Goal: Task Accomplishment & Management: Use online tool/utility

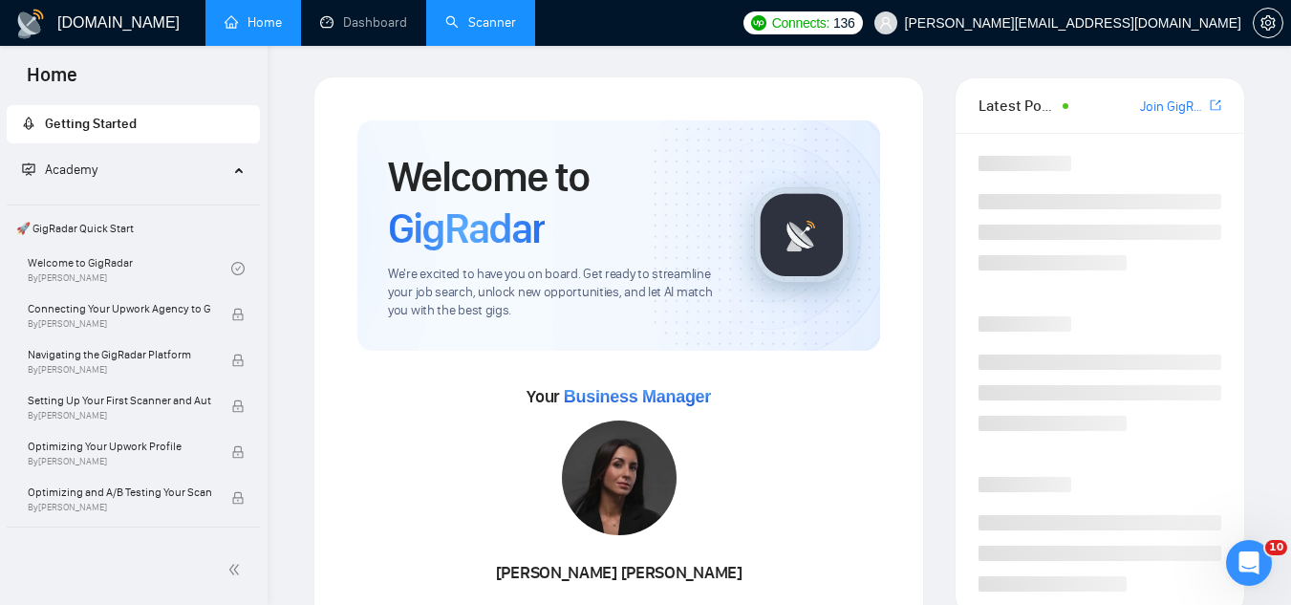
click at [490, 31] on link "Scanner" at bounding box center [480, 22] width 71 height 16
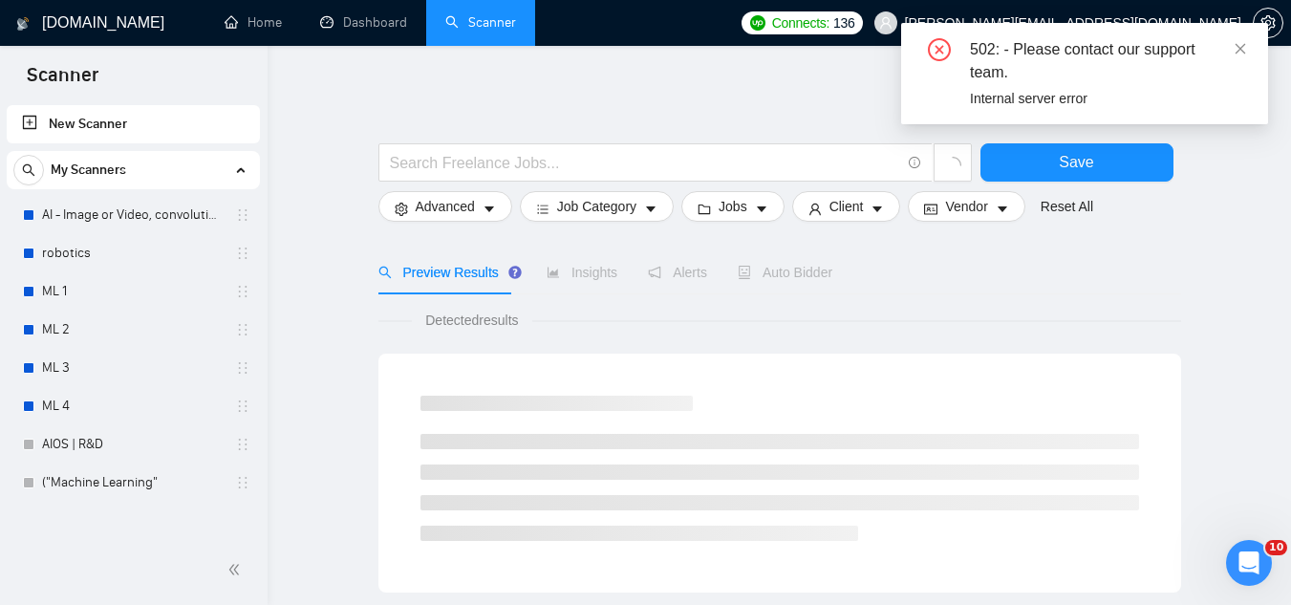
click at [1230, 54] on div "502: - Please contact our support team." at bounding box center [1107, 61] width 275 height 46
click at [1239, 52] on icon "close" at bounding box center [1240, 48] width 13 height 13
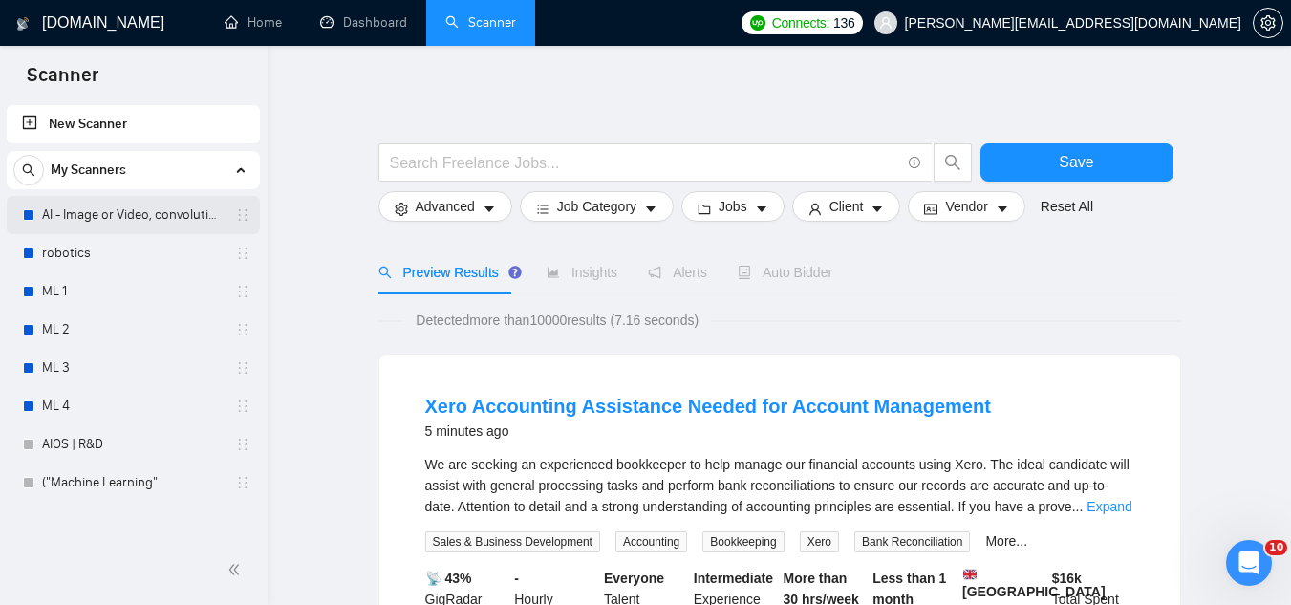
click at [202, 212] on link "AI - Image or Video, convolutional" at bounding box center [133, 215] width 182 height 38
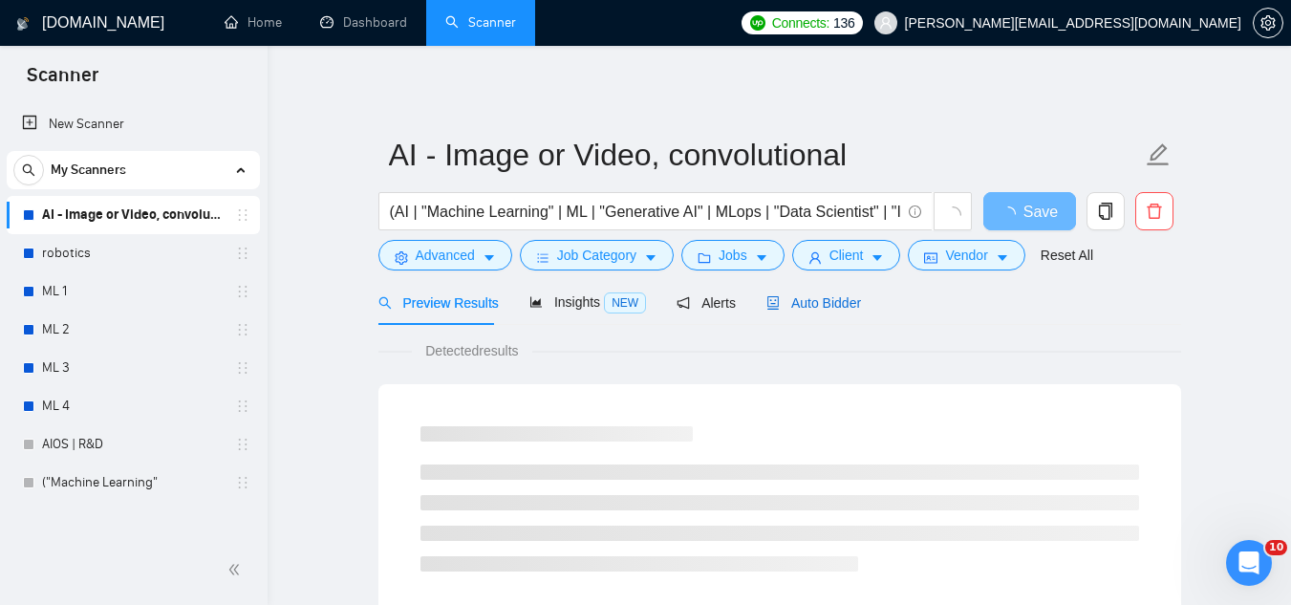
click at [795, 295] on span "Auto Bidder" at bounding box center [813, 302] width 95 height 15
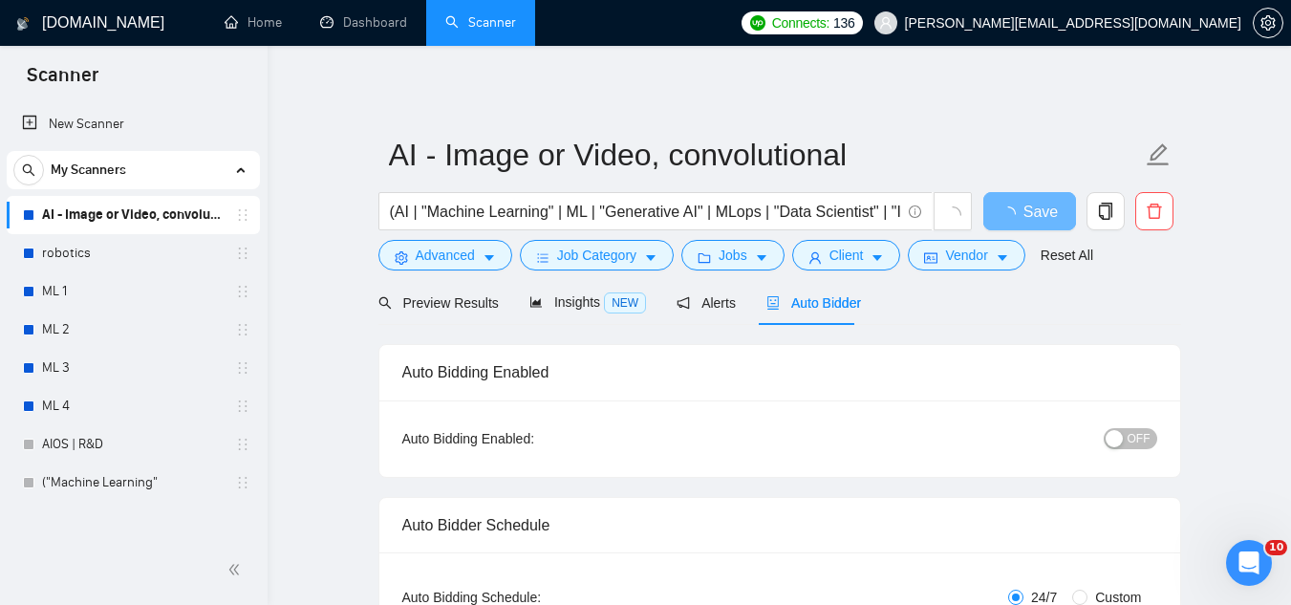
checkbox input "true"
click at [1138, 441] on span "OFF" at bounding box center [1139, 438] width 23 height 21
click at [1033, 196] on button "Save" at bounding box center [1029, 211] width 93 height 38
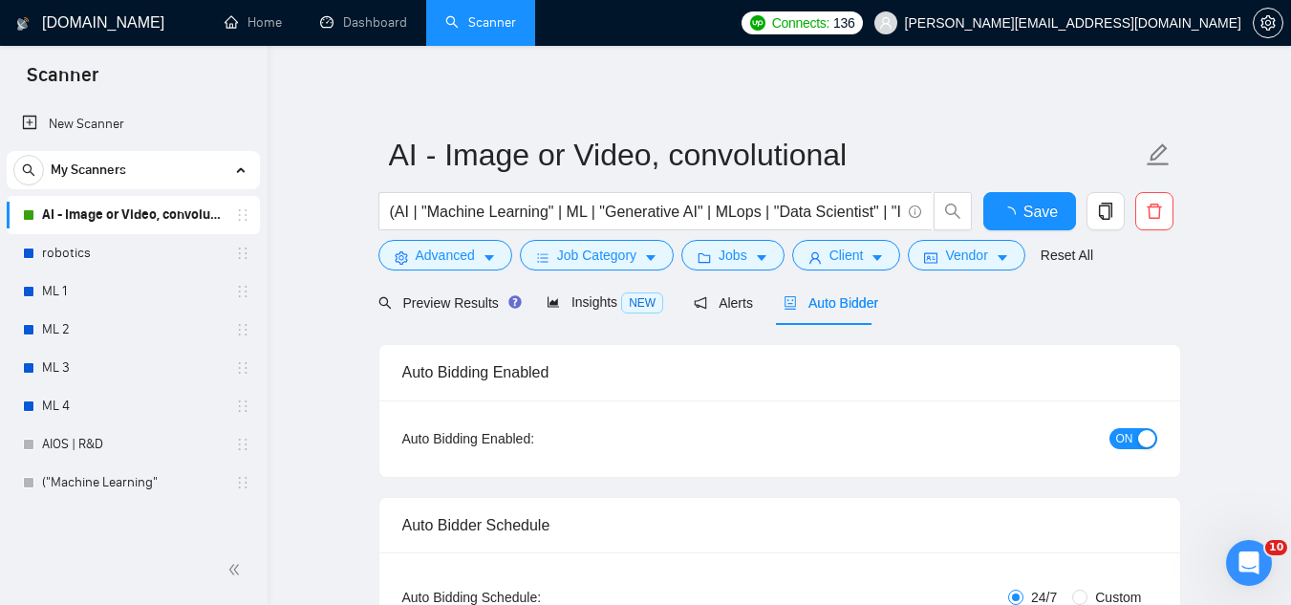
checkbox input "true"
click at [64, 249] on link "robotics" at bounding box center [133, 253] width 182 height 38
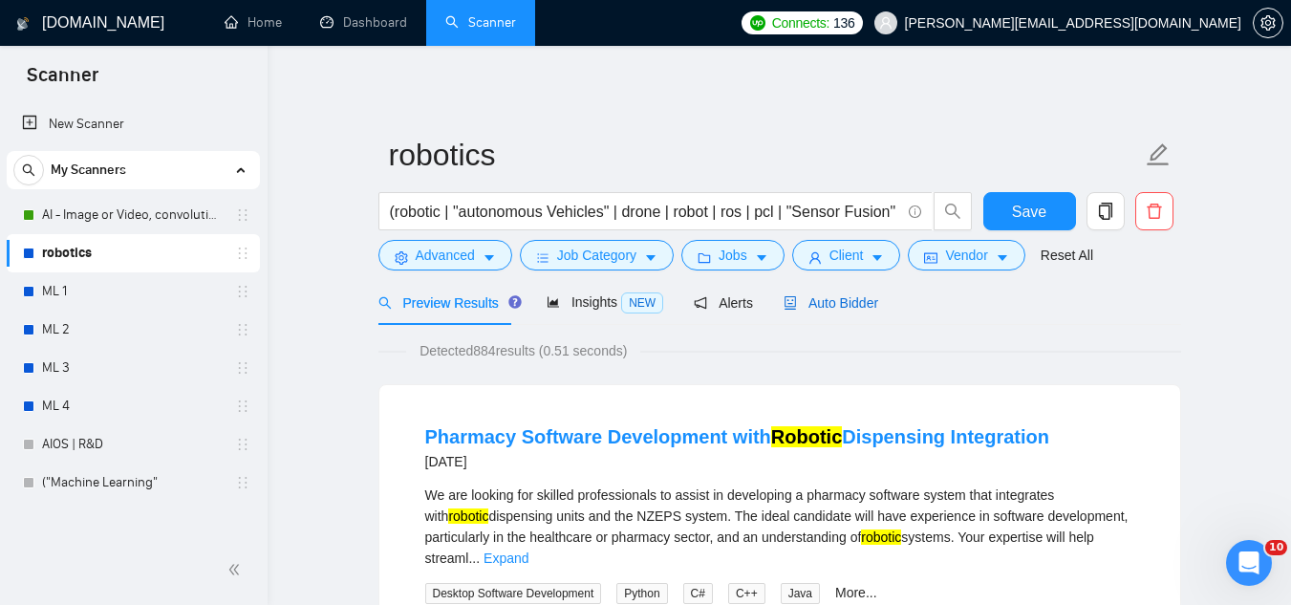
click at [827, 298] on span "Auto Bidder" at bounding box center [831, 302] width 95 height 15
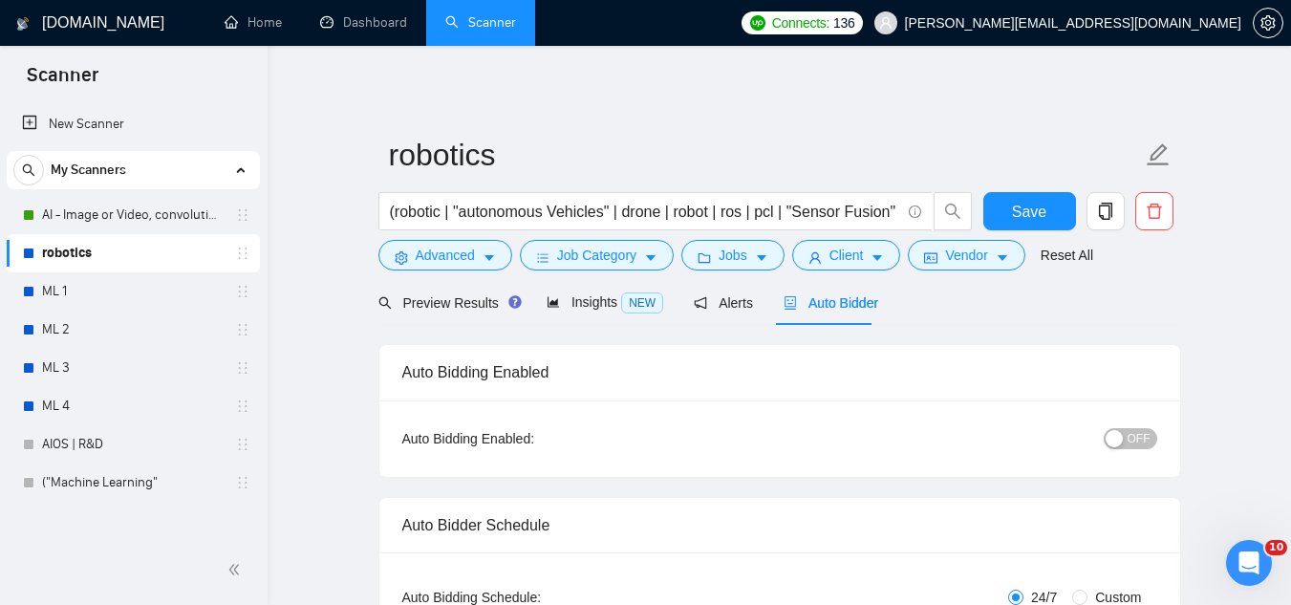
click at [1138, 442] on span "OFF" at bounding box center [1139, 438] width 23 height 21
click at [997, 205] on button "Save" at bounding box center [1029, 211] width 93 height 38
click at [178, 289] on link "ML 1" at bounding box center [133, 291] width 182 height 38
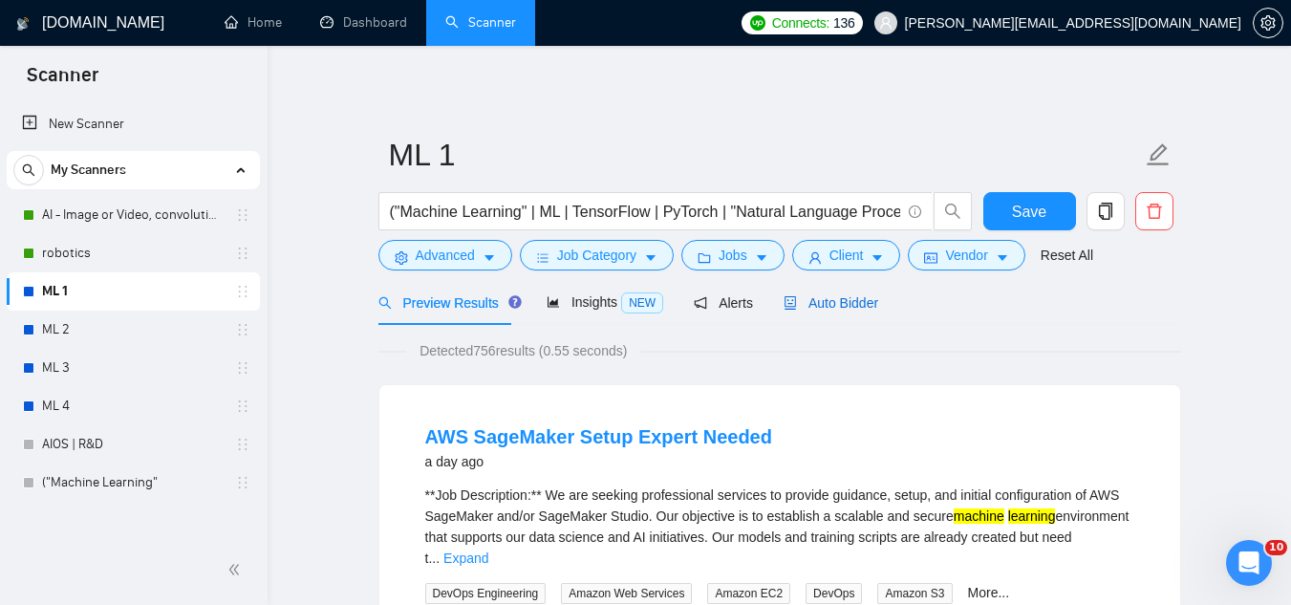
click at [817, 312] on div "Auto Bidder" at bounding box center [831, 302] width 95 height 21
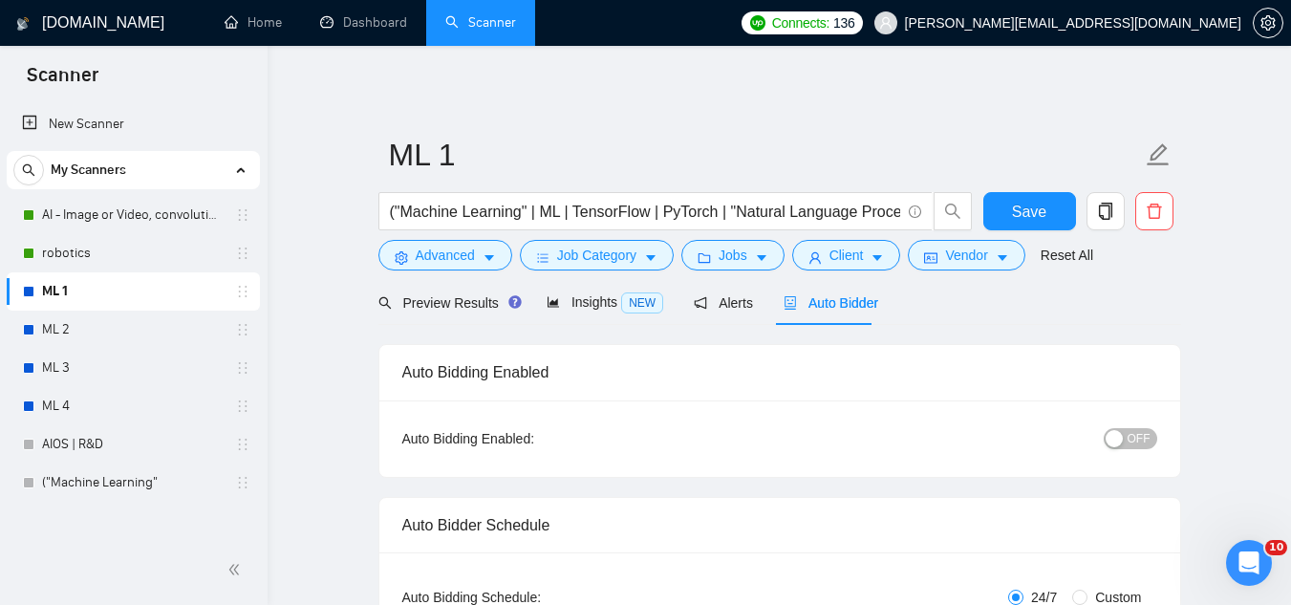
click at [1127, 434] on button "OFF" at bounding box center [1131, 438] width 54 height 21
click at [1008, 204] on button "Save" at bounding box center [1029, 211] width 93 height 38
click at [159, 321] on link "ML 2" at bounding box center [133, 330] width 182 height 38
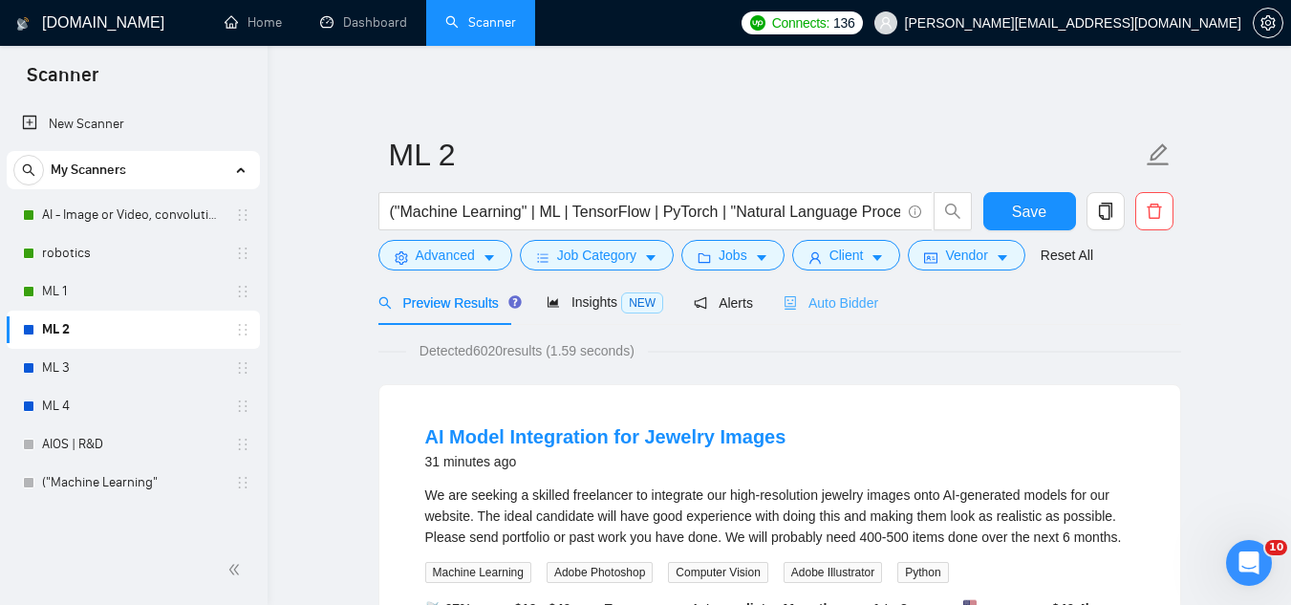
click at [798, 318] on div "Auto Bidder" at bounding box center [831, 302] width 95 height 45
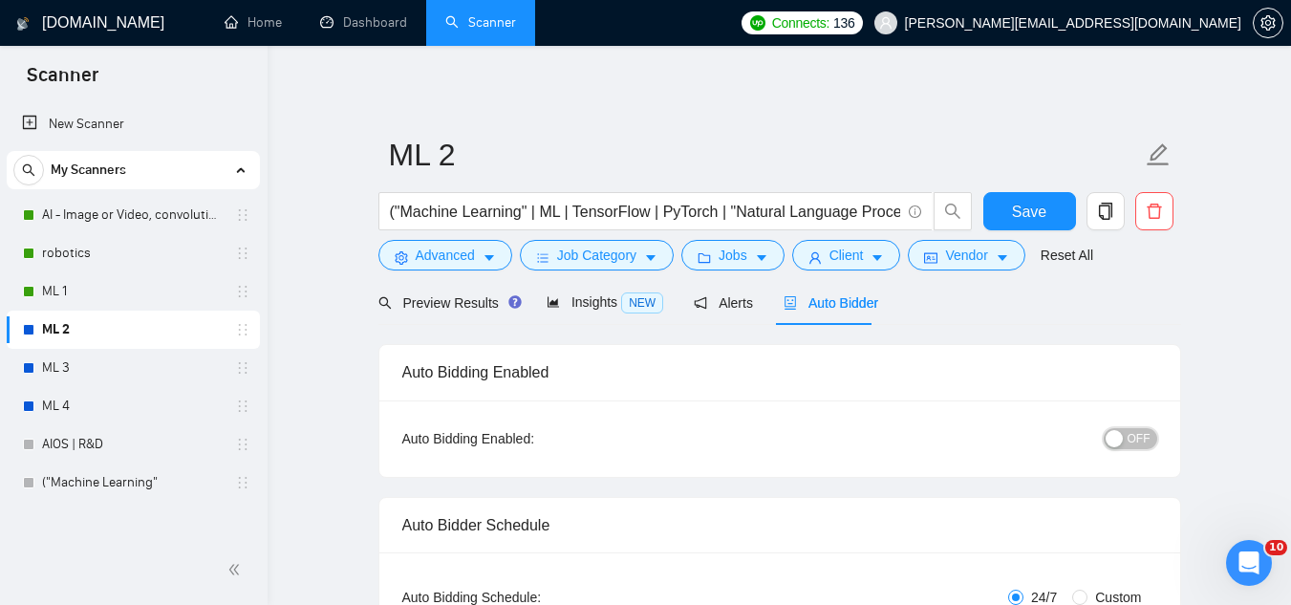
click at [1137, 430] on span "OFF" at bounding box center [1139, 438] width 23 height 21
checkbox input "true"
click at [1034, 206] on span "Save" at bounding box center [1029, 212] width 34 height 24
